Goal: Transaction & Acquisition: Register for event/course

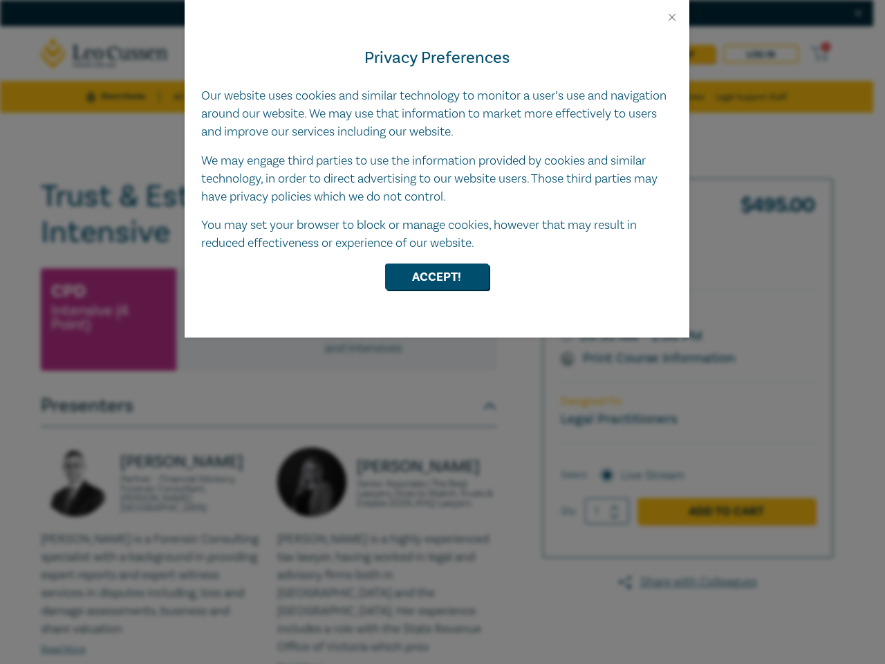
click at [443, 332] on div "Privacy Preferences Our website uses cookies and similar technology to monitor …" at bounding box center [437, 181] width 505 height 314
click at [672, 17] on button "Close" at bounding box center [672, 17] width 12 height 12
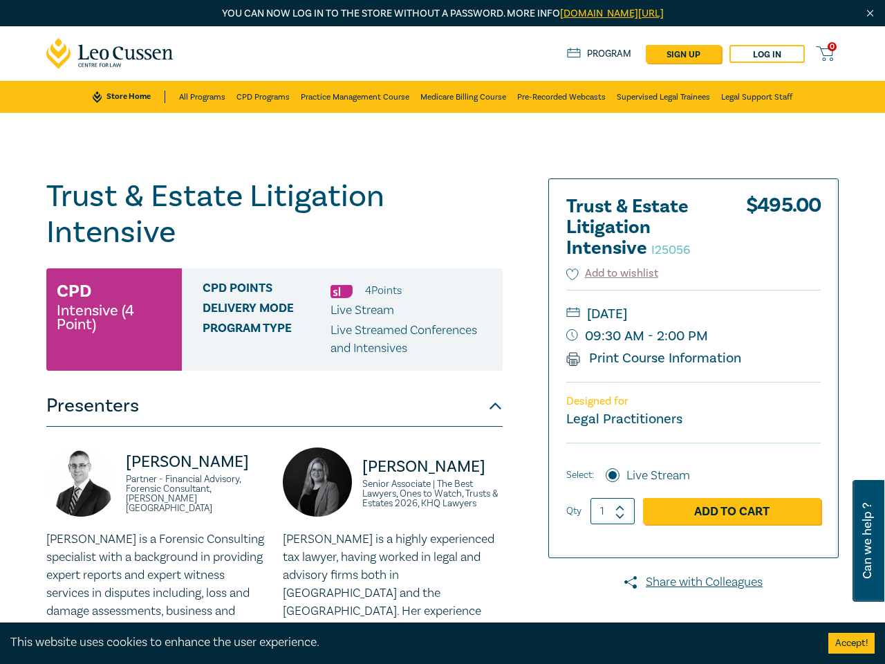
click at [437, 277] on div "CPD Points 4 Point s Delivery Mode Live Stream Program type Live Streamed Confe…" at bounding box center [342, 319] width 321 height 102
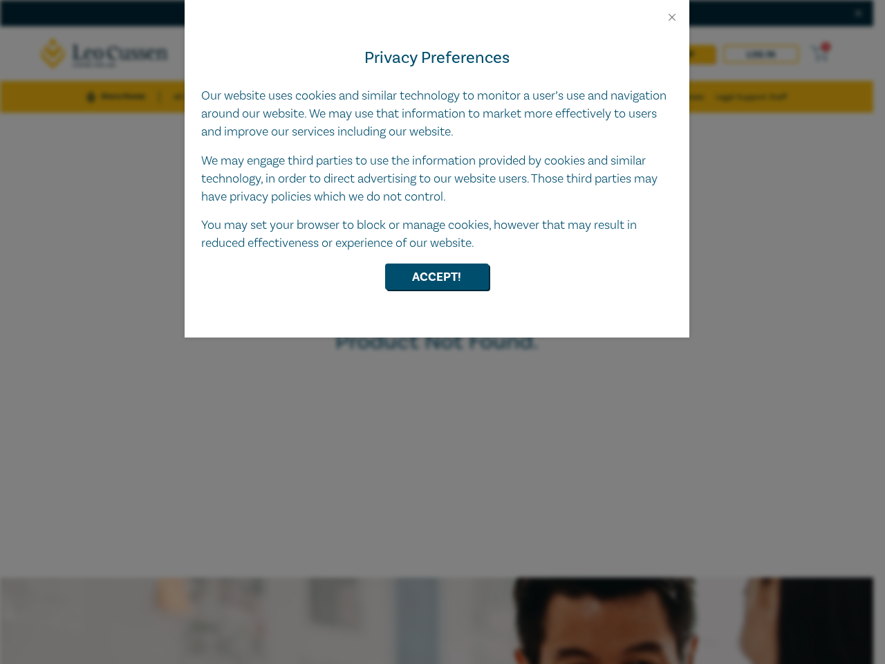
click at [443, 332] on div "Privacy Preferences Our website uses cookies and similar technology to monitor …" at bounding box center [437, 181] width 505 height 314
click at [672, 17] on button "Close" at bounding box center [672, 17] width 12 height 12
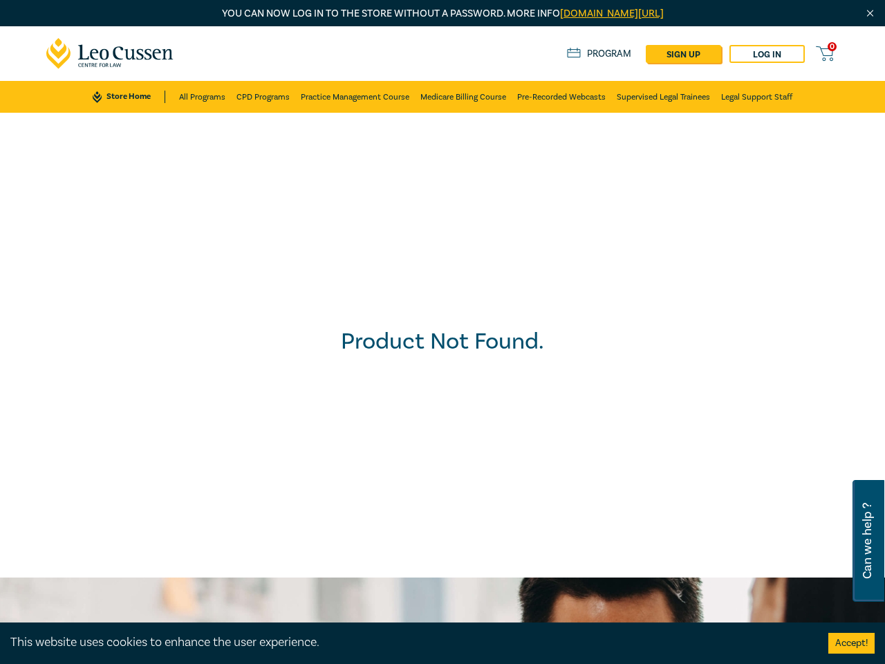
click at [437, 277] on div "Product Not Found." at bounding box center [442, 345] width 899 height 479
